Goal: Task Accomplishment & Management: Manage account settings

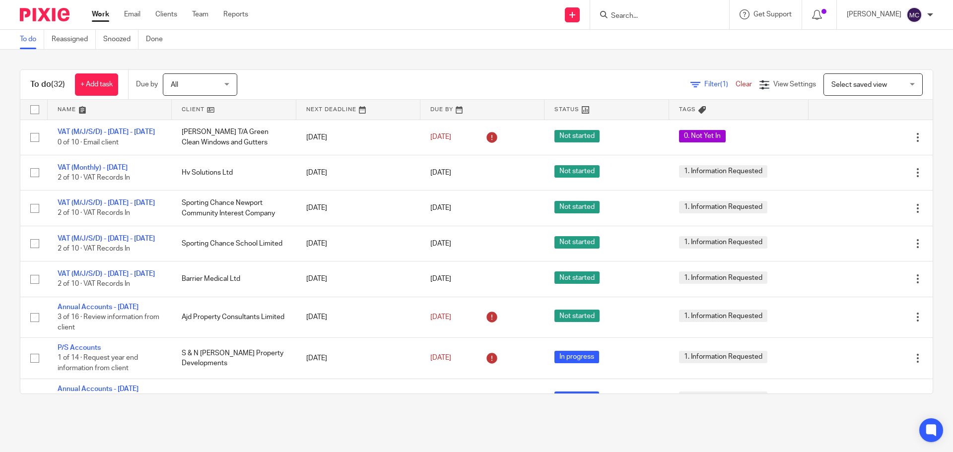
click at [644, 16] on input "Search" at bounding box center [654, 16] width 89 height 9
type input "steer"
click button "submit" at bounding box center [0, 0] width 0 height 0
click at [683, 36] on link at bounding box center [669, 38] width 123 height 15
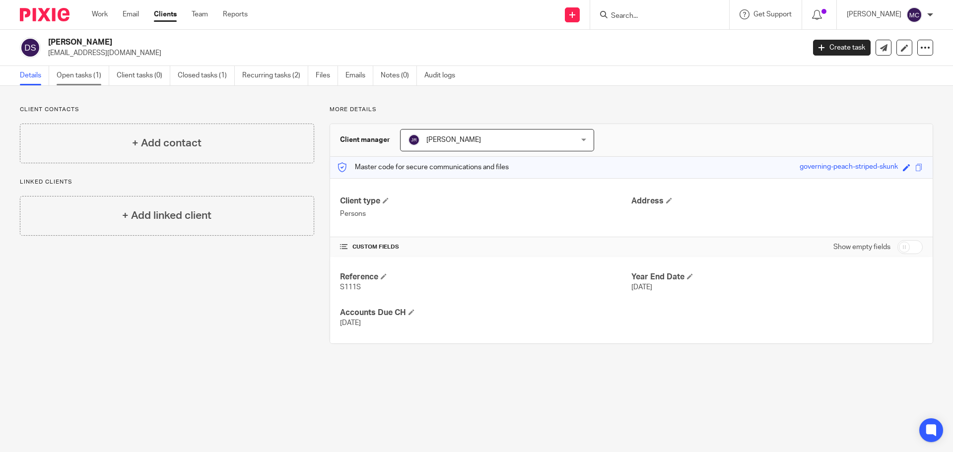
click at [73, 74] on link "Open tasks (1)" at bounding box center [83, 75] width 53 height 19
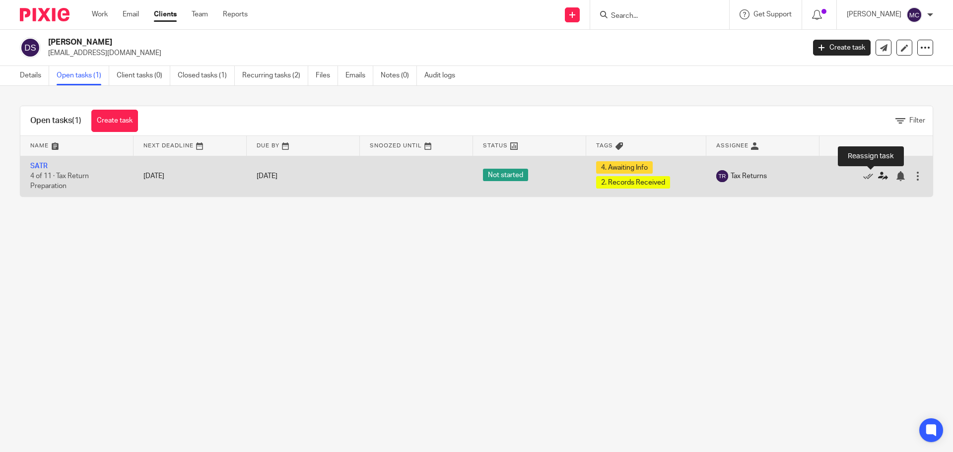
click at [878, 176] on icon at bounding box center [883, 176] width 10 height 10
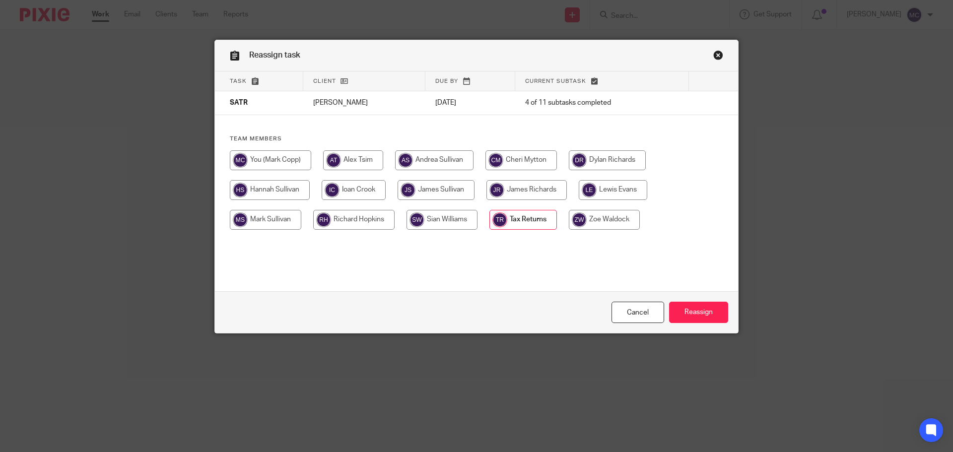
click at [263, 164] on input "radio" at bounding box center [270, 160] width 81 height 20
radio input "true"
click at [697, 316] on input "Reassign" at bounding box center [698, 312] width 59 height 21
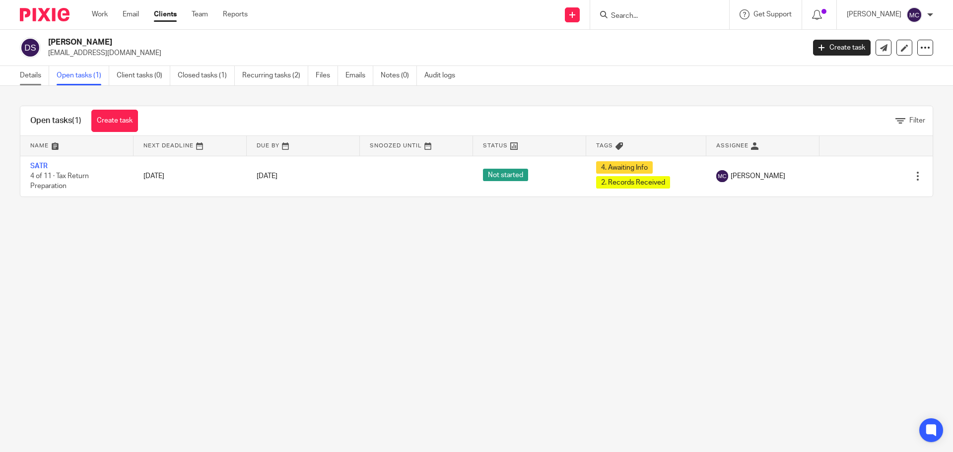
click at [30, 76] on link "Details" at bounding box center [34, 75] width 29 height 19
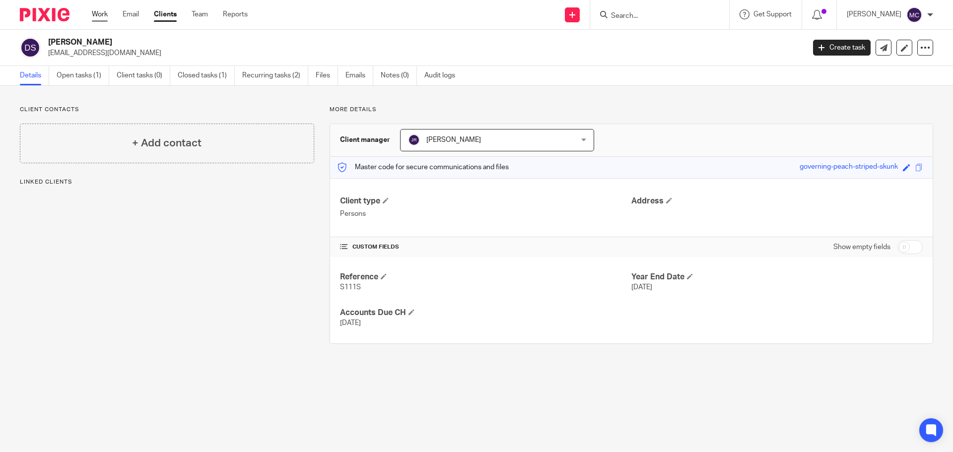
click at [101, 11] on link "Work" at bounding box center [100, 14] width 16 height 10
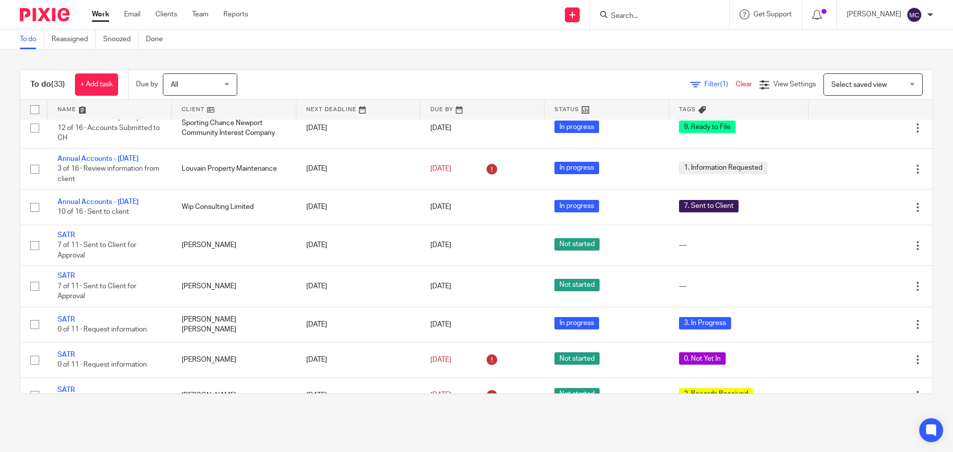
scroll to position [50, 0]
